Goal: Task Accomplishment & Management: Manage account settings

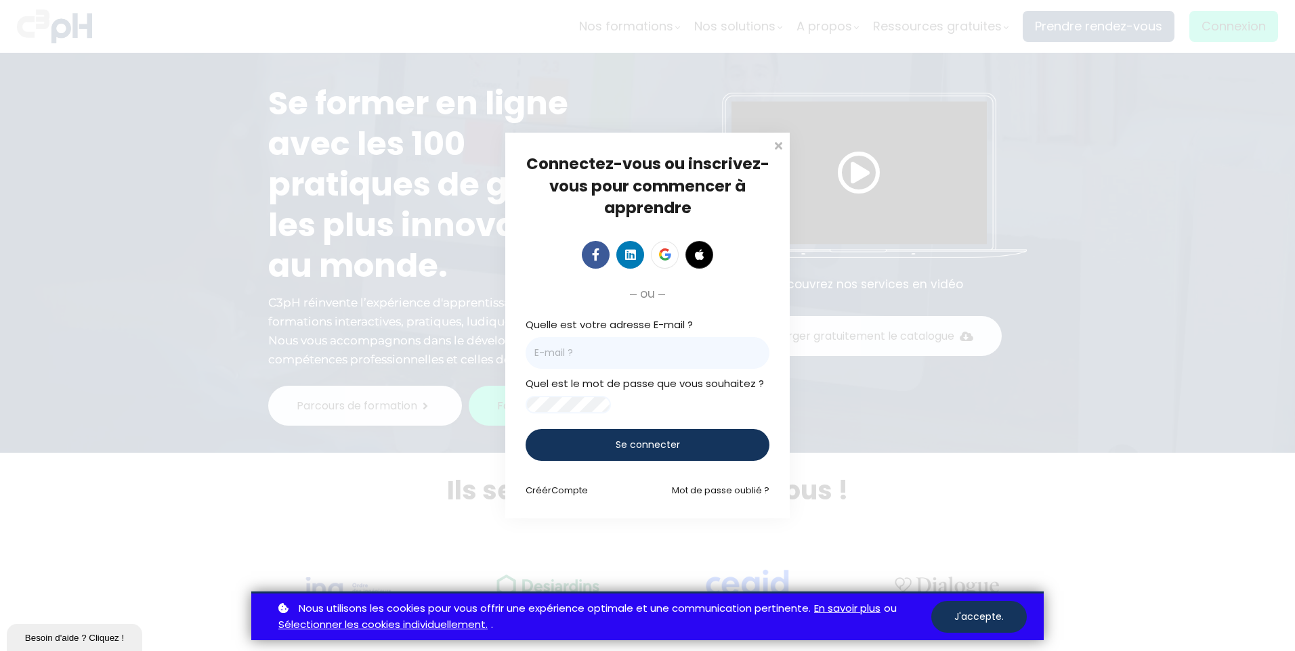
type input "[EMAIL_ADDRESS][DOMAIN_NAME]"
click at [634, 450] on span "Se connecter" at bounding box center [648, 445] width 64 height 14
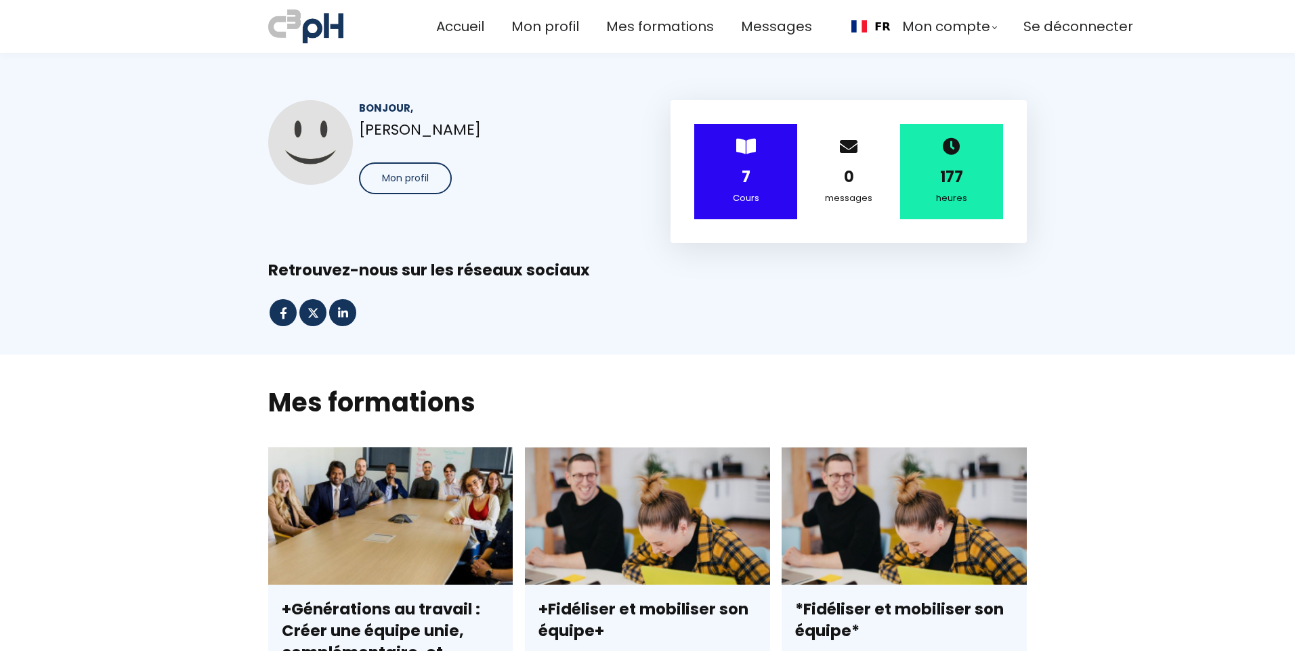
click at [406, 175] on span "Mon profil" at bounding box center [405, 178] width 47 height 14
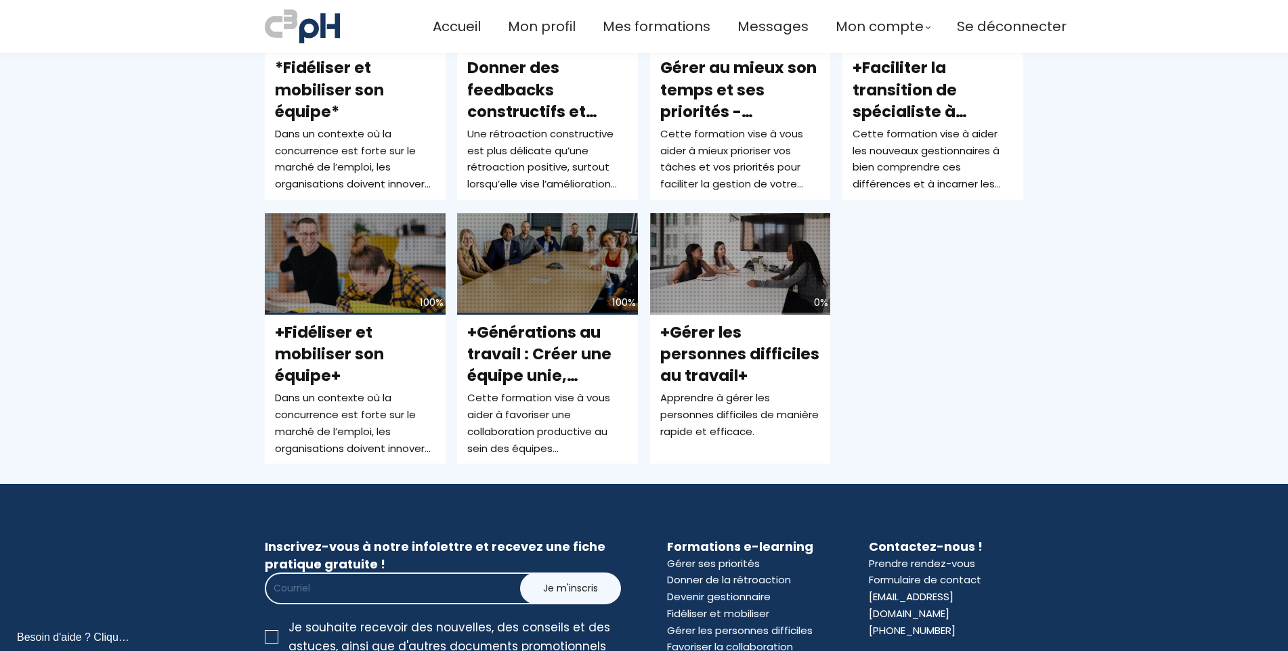
scroll to position [880, 0]
